Goal: Task Accomplishment & Management: Use online tool/utility

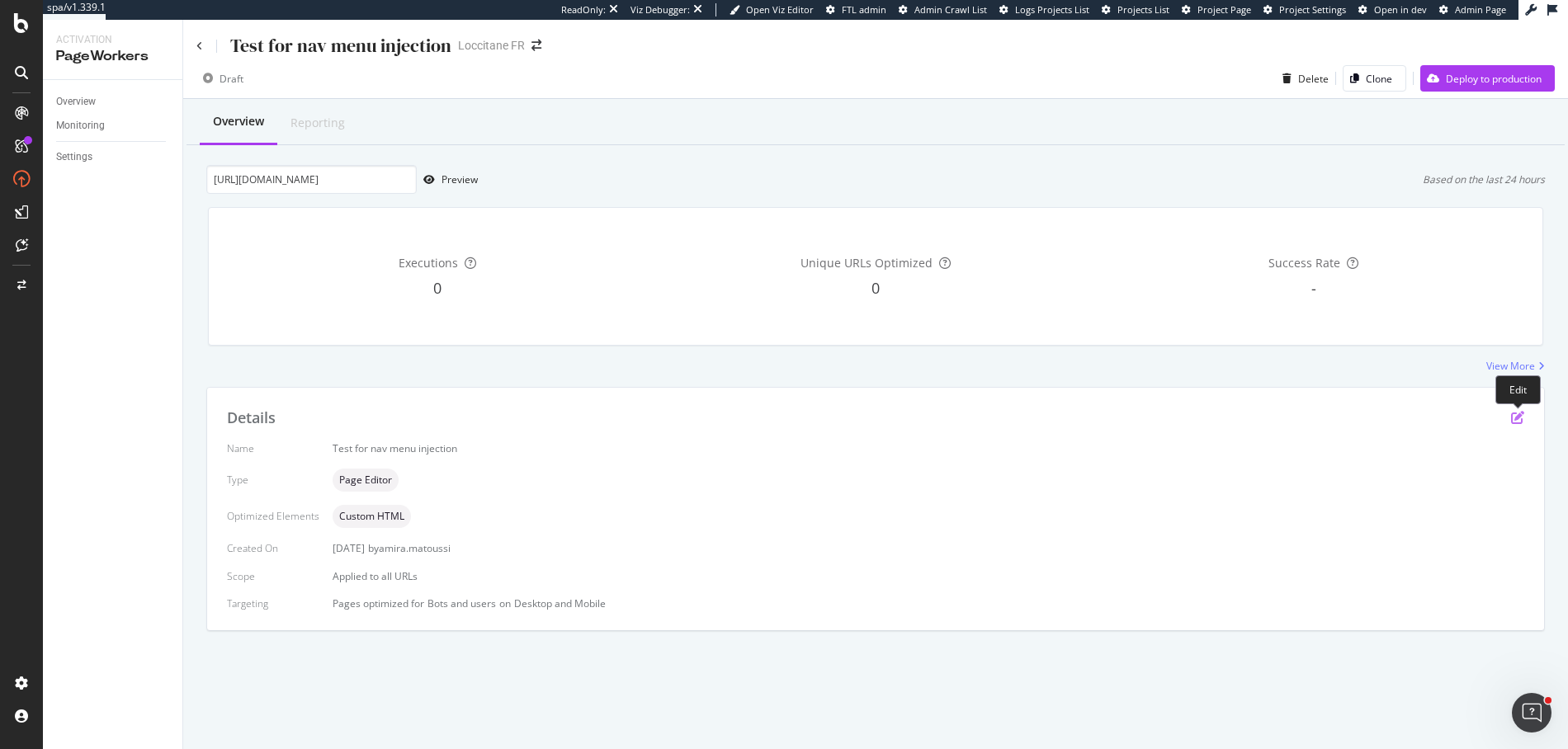
click at [1519, 414] on icon "pen-to-square" at bounding box center [1517, 417] width 13 height 13
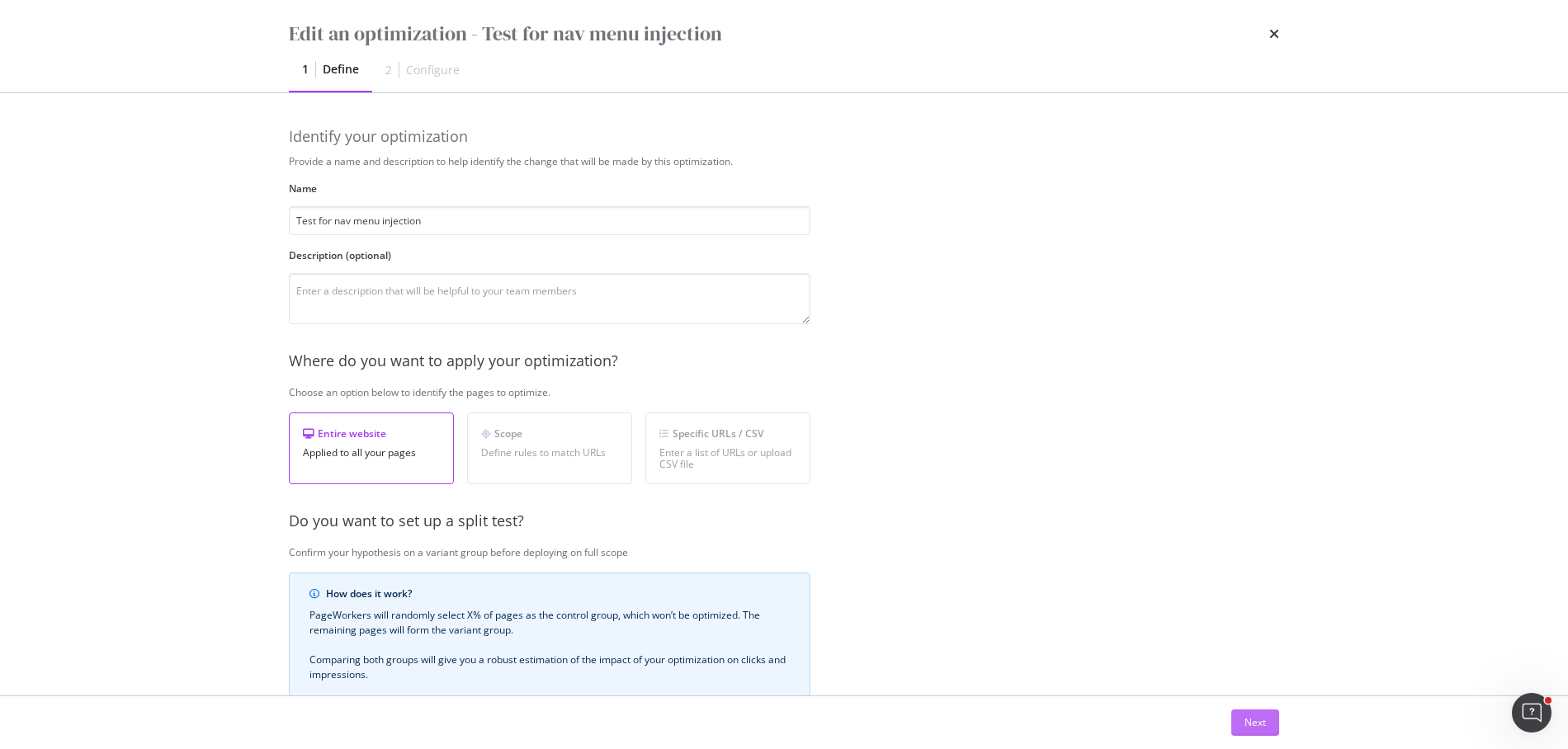
click at [1256, 712] on div "Next" at bounding box center [1255, 722] width 21 height 25
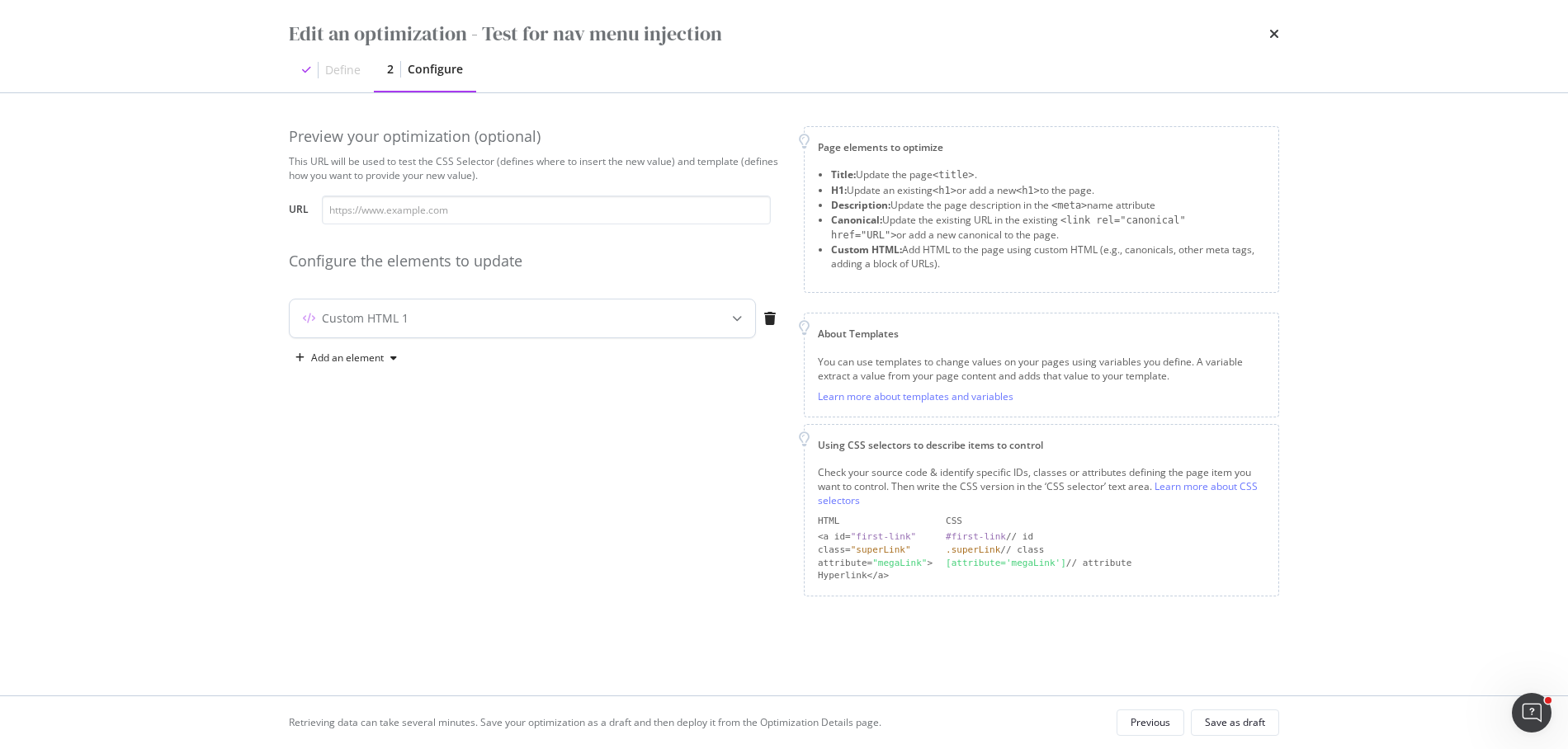
click at [475, 327] on div "Custom HTML 1" at bounding box center [521, 318] width 465 height 38
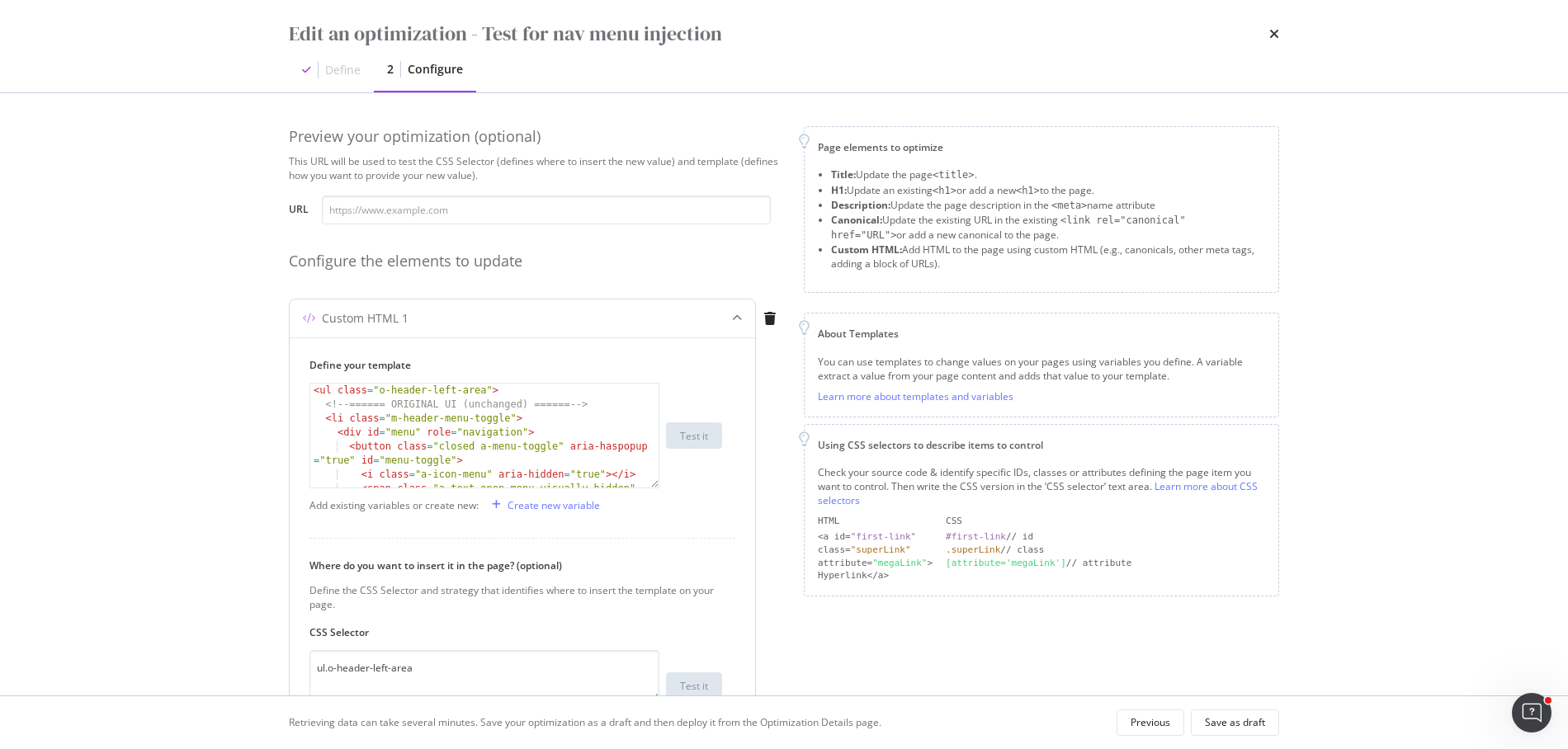
type textarea "<button class="closed a-menu-toggle" aria-haspopup="true" id="menu-toggle">"
click at [450, 465] on div "< ul class = "o-header-left-area" > <!-- ====== ORIGINAL UI (unchanged) ====== …" at bounding box center [485, 457] width 349 height 147
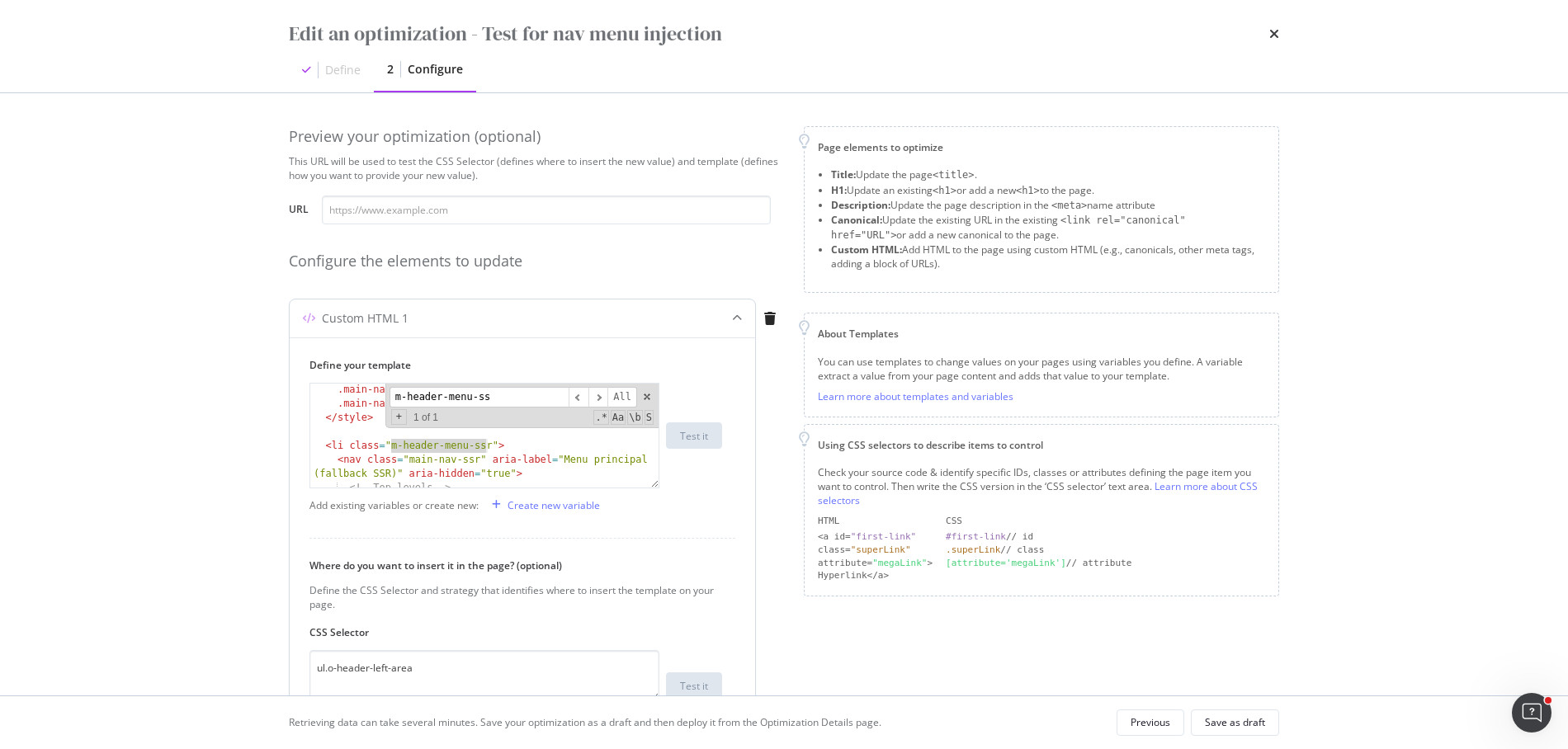
scroll to position [2428, 0]
type input "m-header-menu-ss"
click at [496, 445] on div ".main-nav-ssr li { margin : 0 ; padding : 0 ; } .main-nav-ssr a { text-decorati…" at bounding box center [485, 449] width 349 height 133
paste textarea "style="pointer-events:none;""
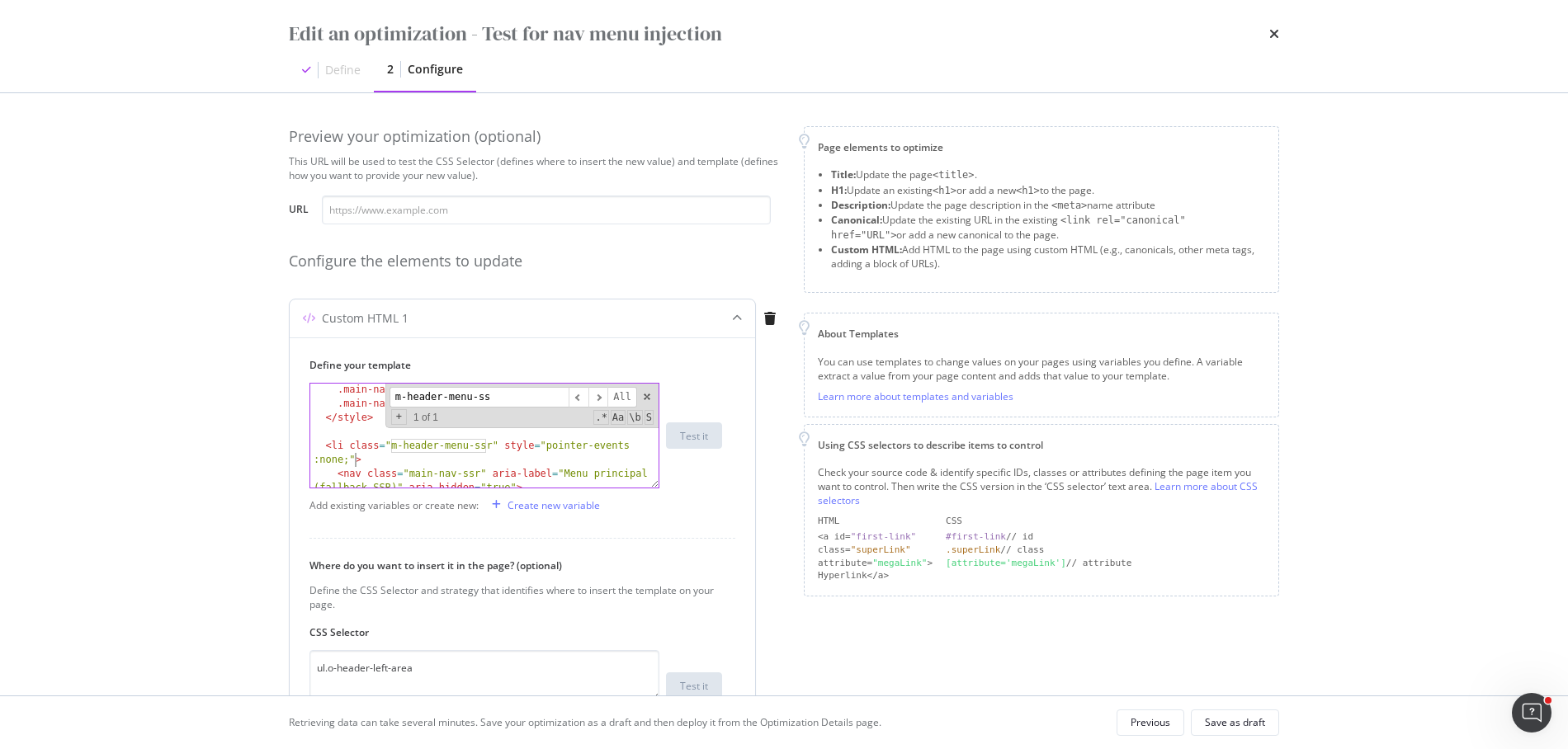
scroll to position [0, 30]
type textarea "<li class="m-header-menu-ssr" style="pointer-events:none;" >"
click at [1221, 711] on div "Save as draft" at bounding box center [1234, 722] width 60 height 23
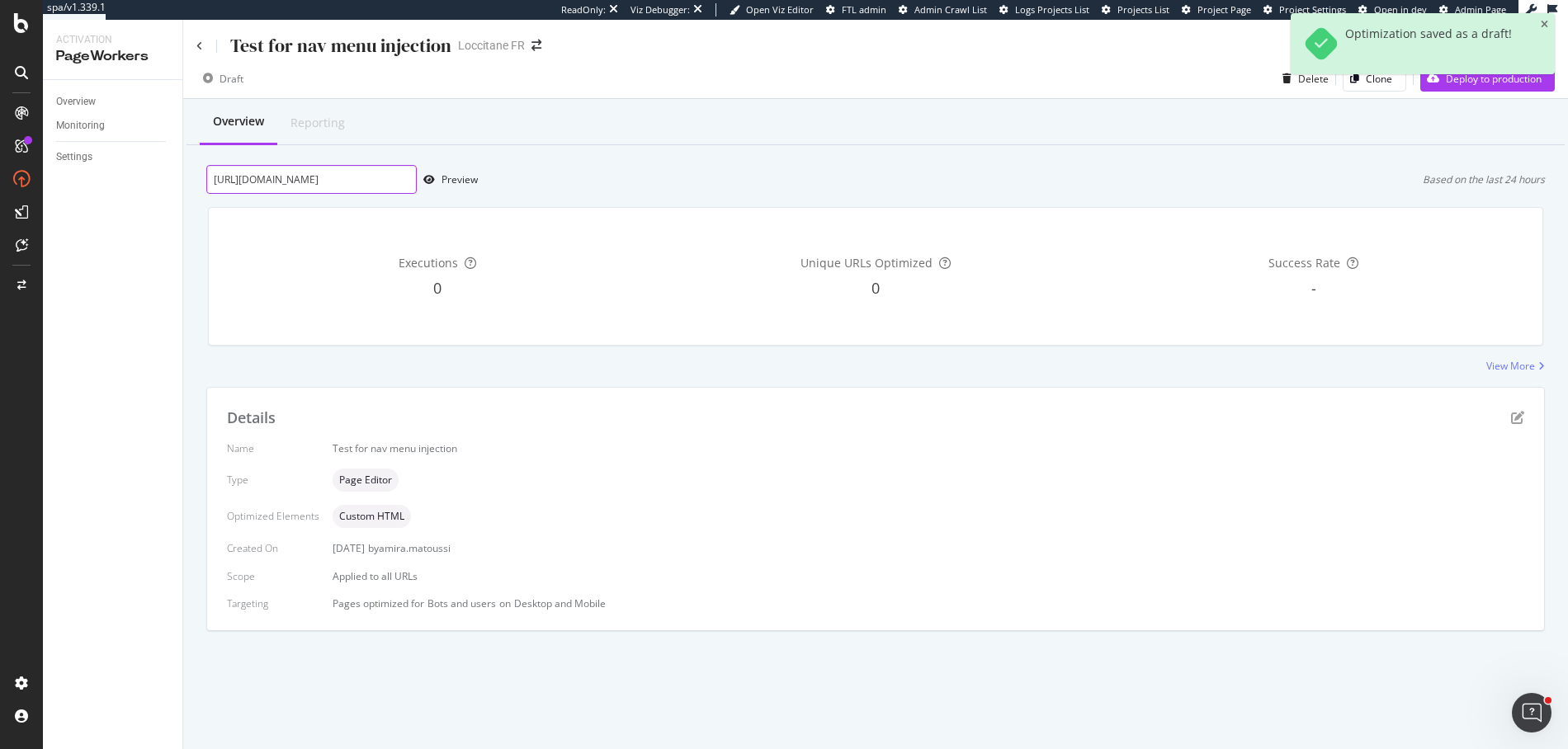
click at [348, 182] on input "[URL][DOMAIN_NAME]" at bounding box center [312, 179] width 211 height 29
